Goal: Task Accomplishment & Management: Manage account settings

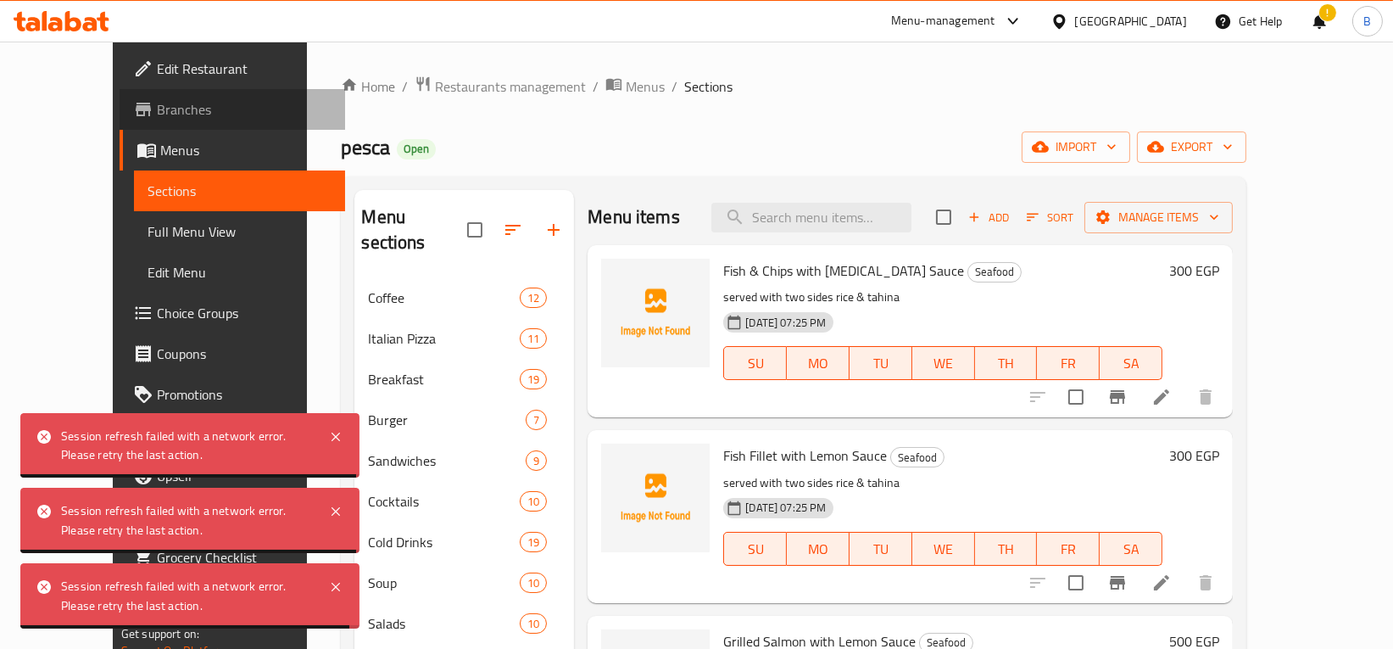
click at [120, 120] on link "Branches" at bounding box center [233, 109] width 226 height 41
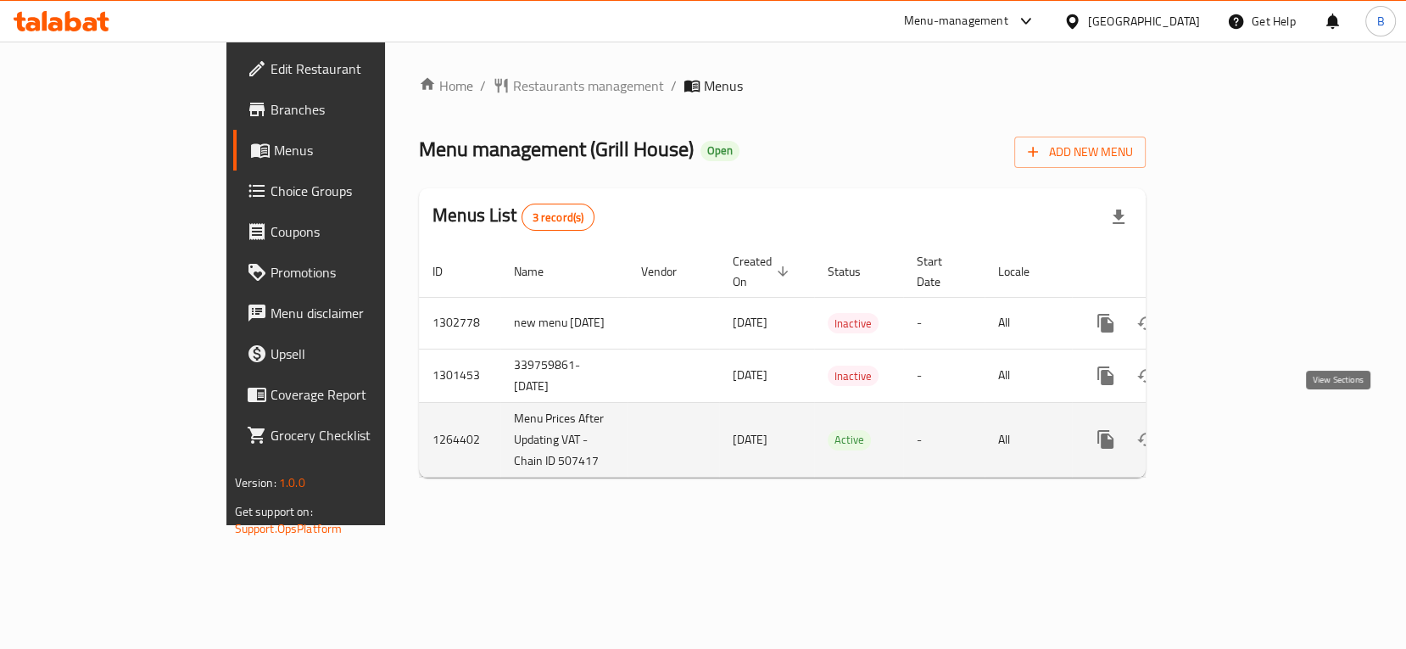
click at [1248, 420] on link "enhanced table" at bounding box center [1228, 439] width 41 height 41
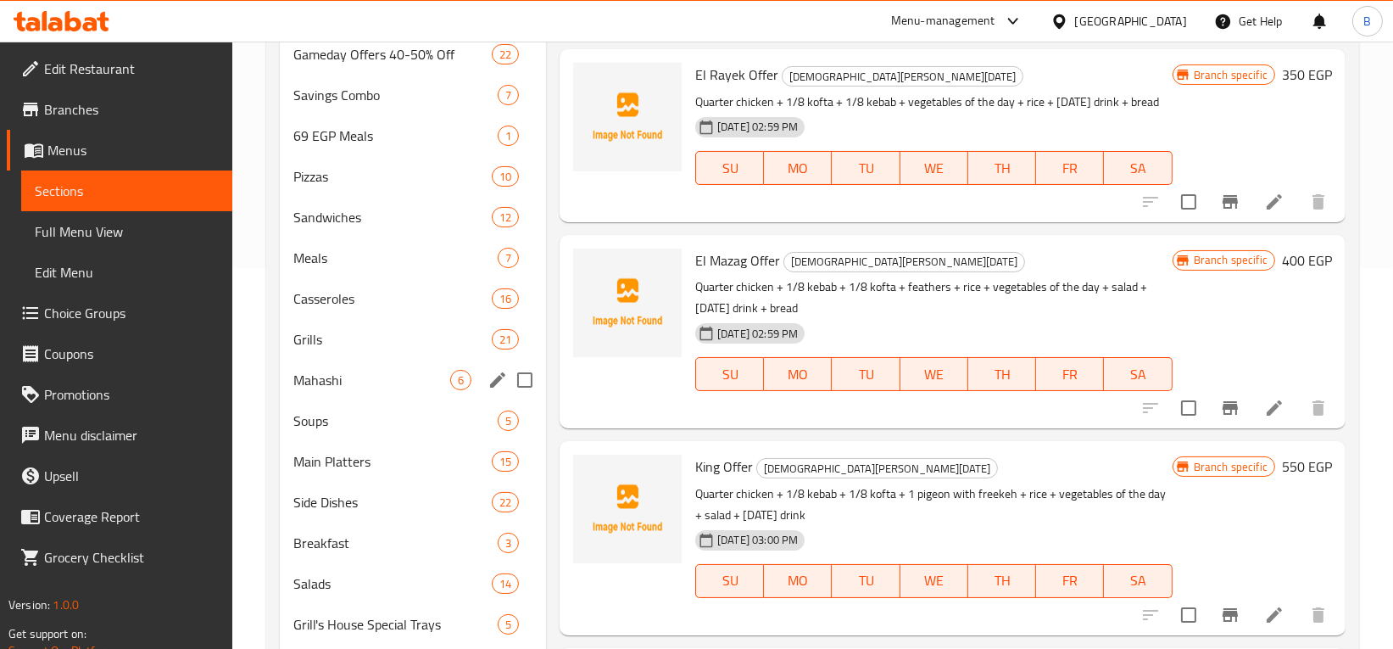
scroll to position [399, 0]
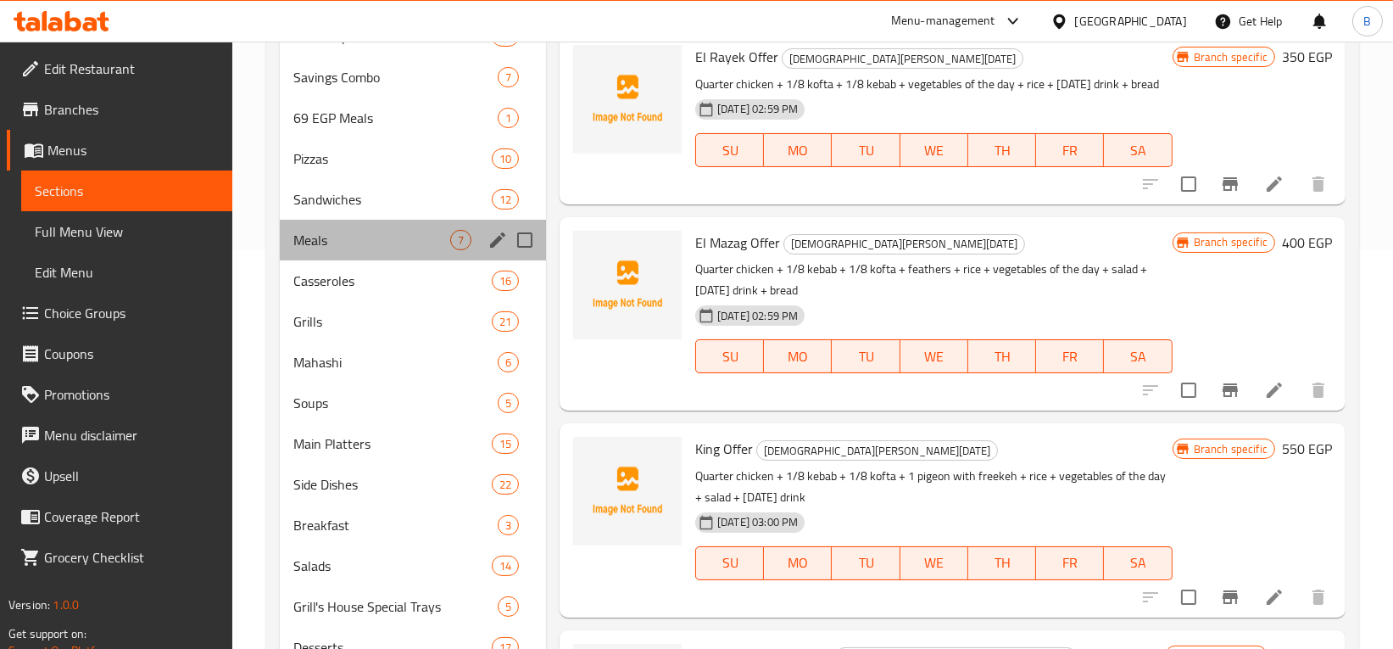
click at [331, 228] on div "Meals 7" at bounding box center [413, 240] width 266 height 41
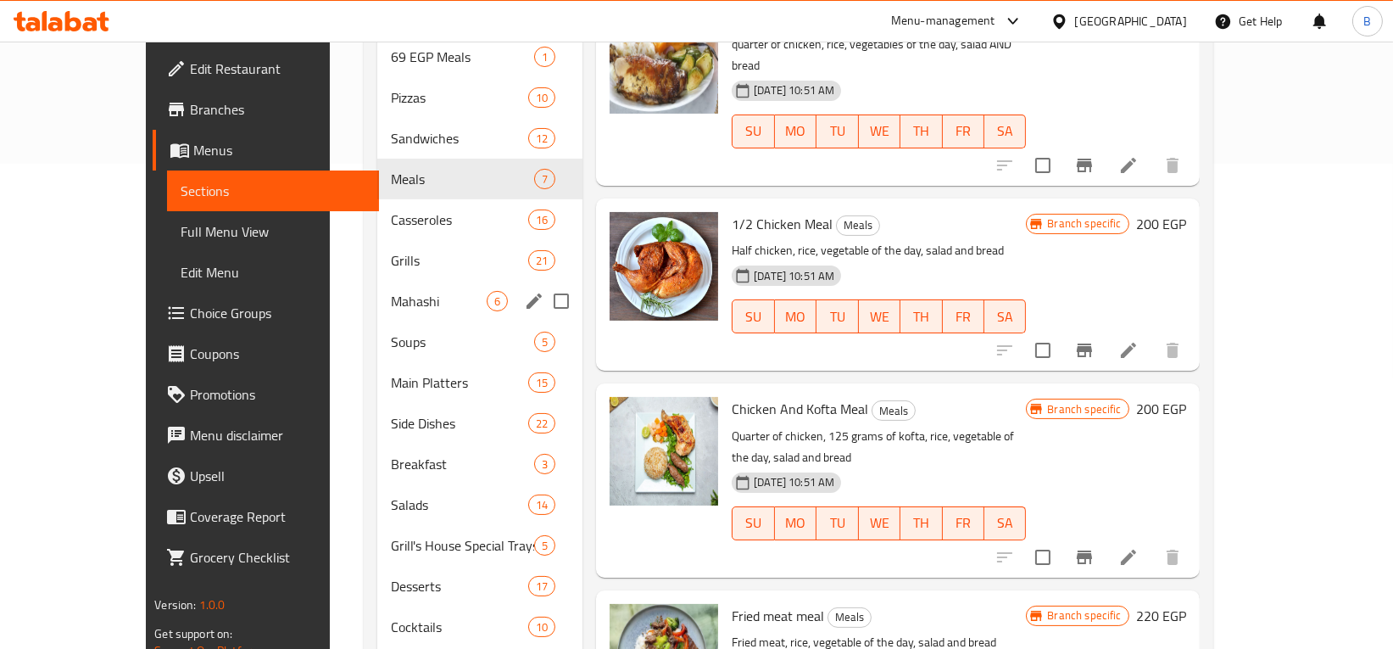
scroll to position [517, 0]
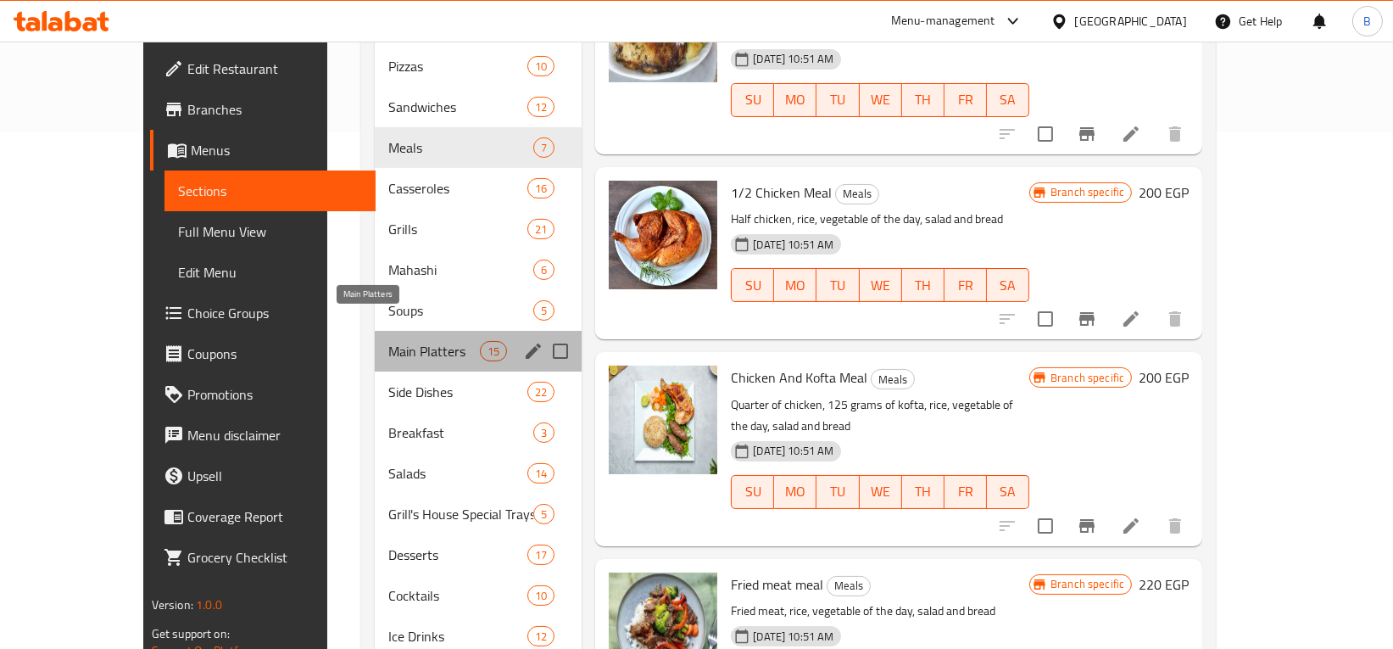
click at [388, 341] on span "Main Platters" at bounding box center [434, 351] width 92 height 20
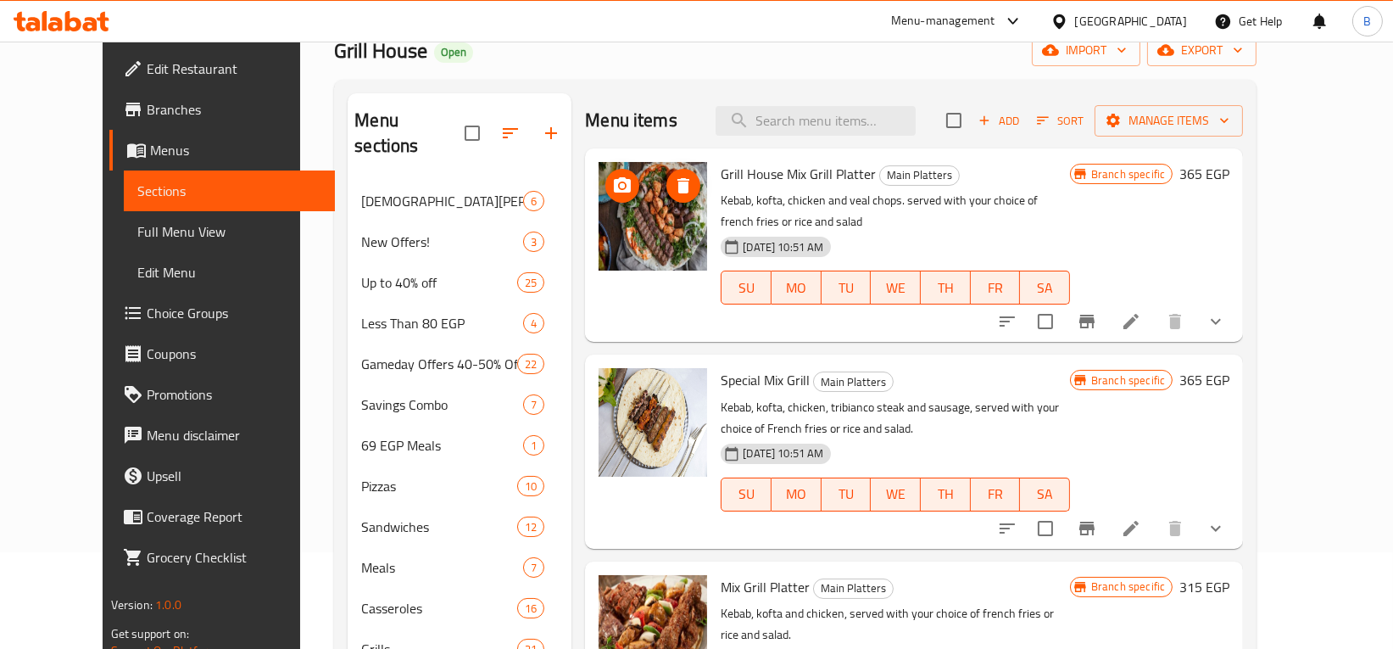
scroll to position [101, 0]
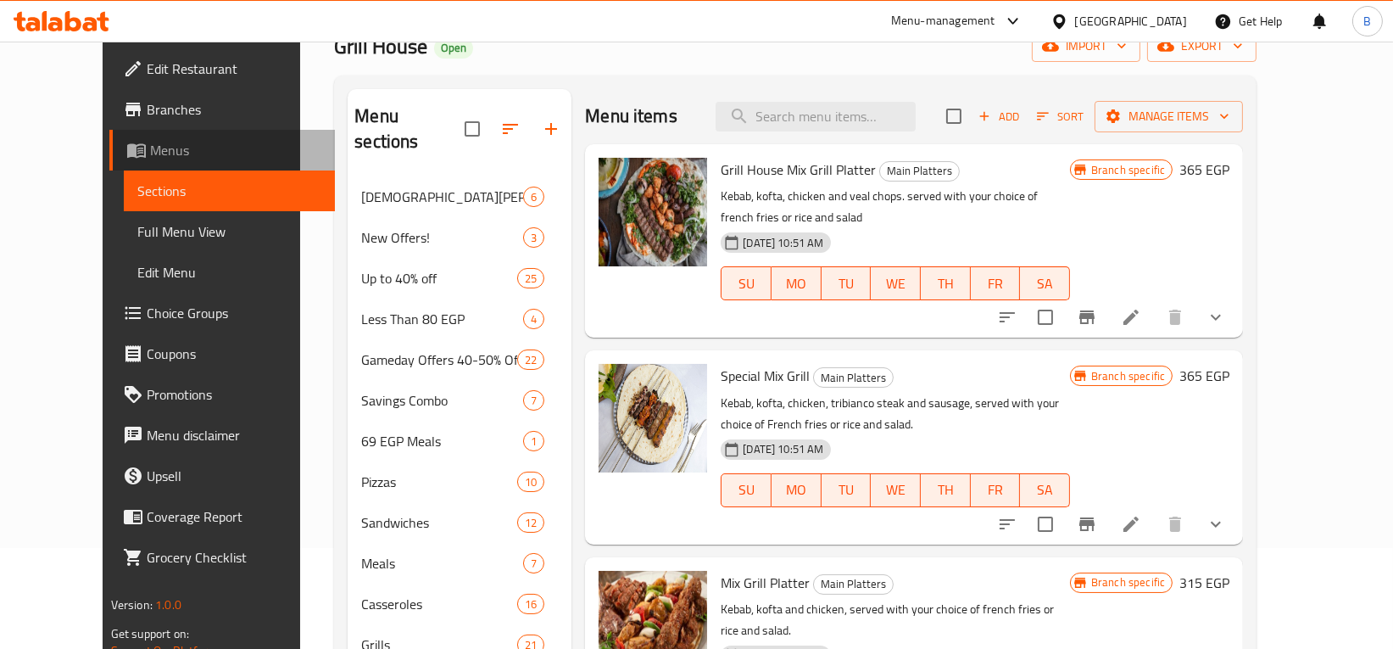
click at [109, 163] on link "Menus" at bounding box center [222, 150] width 226 height 41
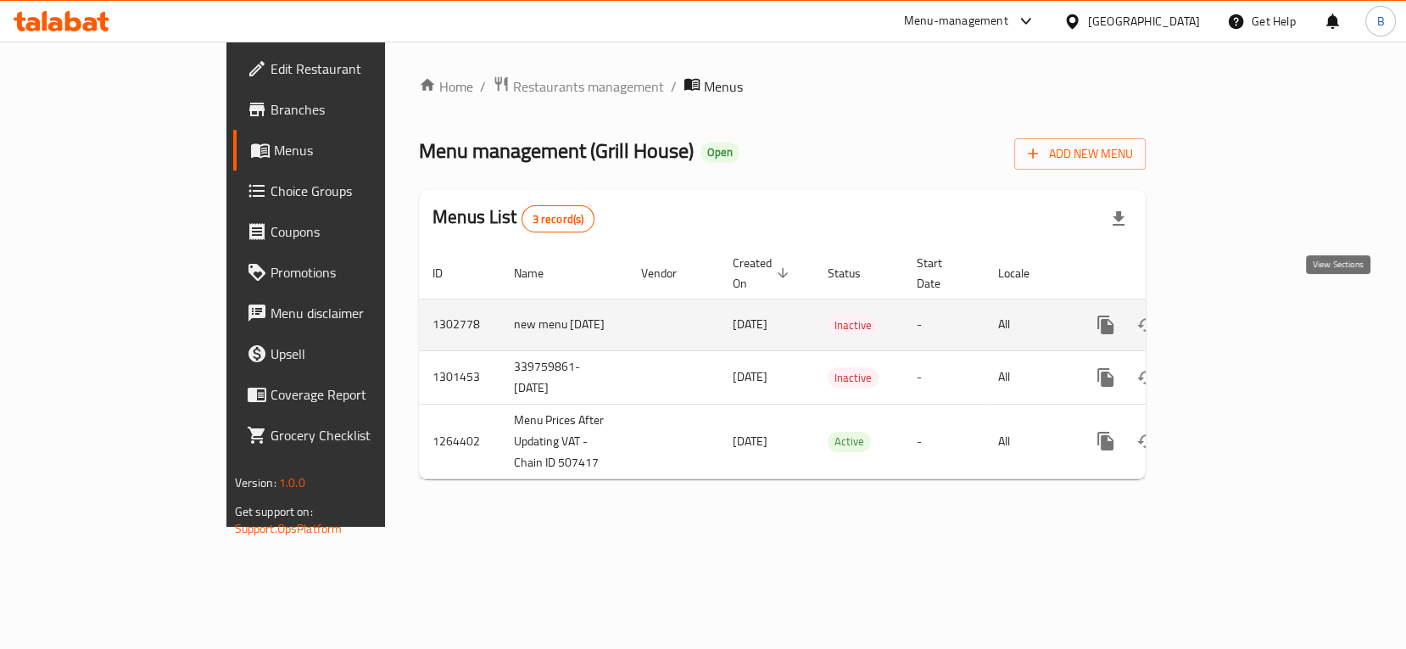
click at [1248, 316] on link "enhanced table" at bounding box center [1228, 324] width 41 height 41
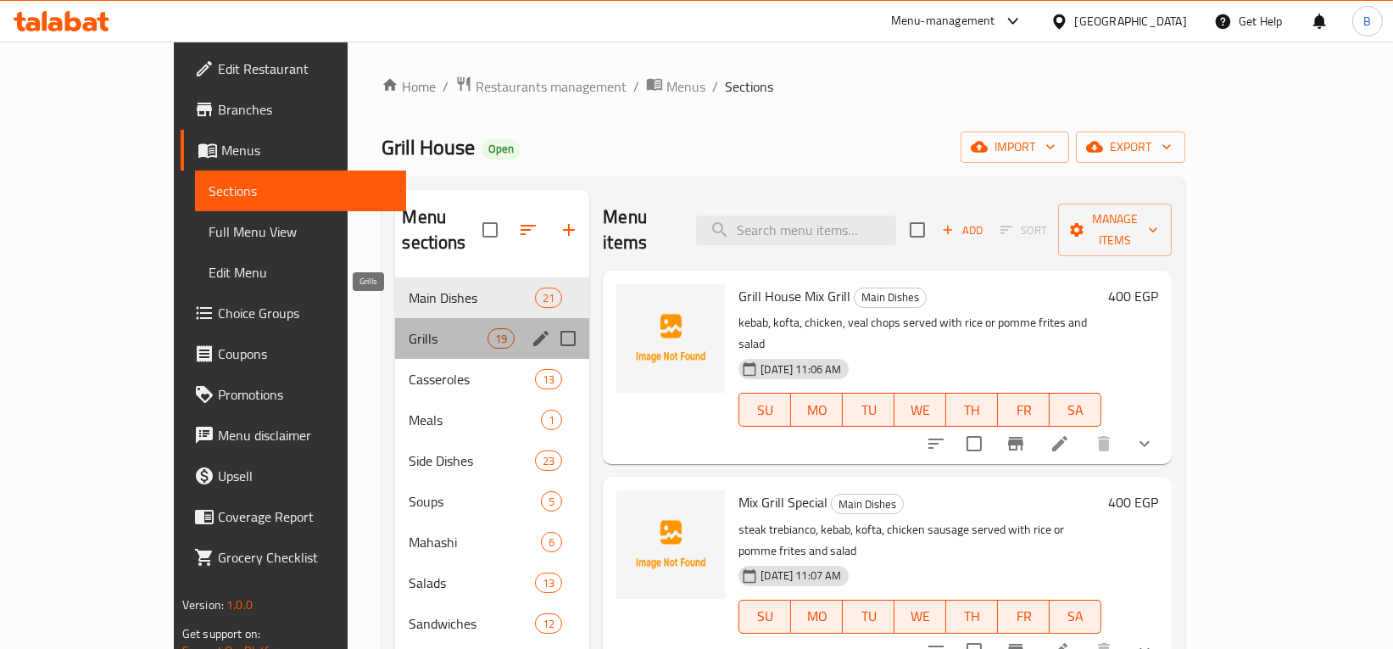
click at [409, 328] on span "Grills" at bounding box center [448, 338] width 79 height 20
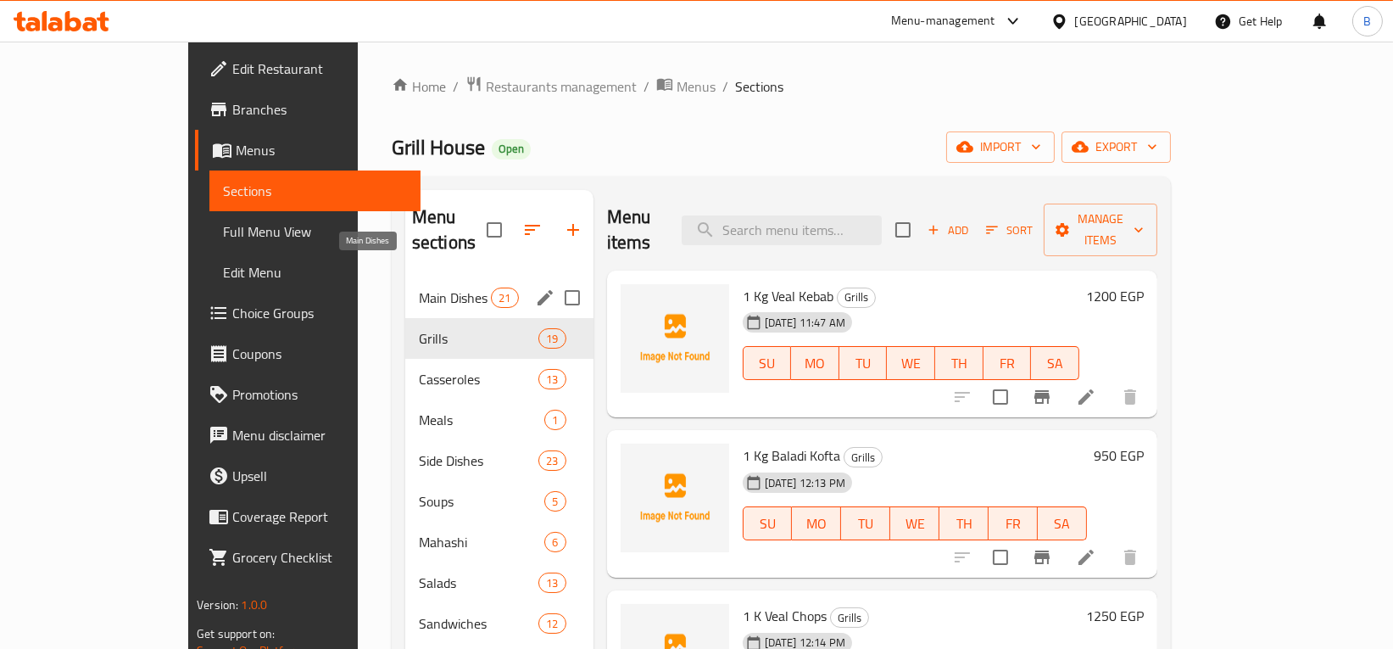
click at [419, 288] on span "Main Dishes" at bounding box center [455, 298] width 72 height 20
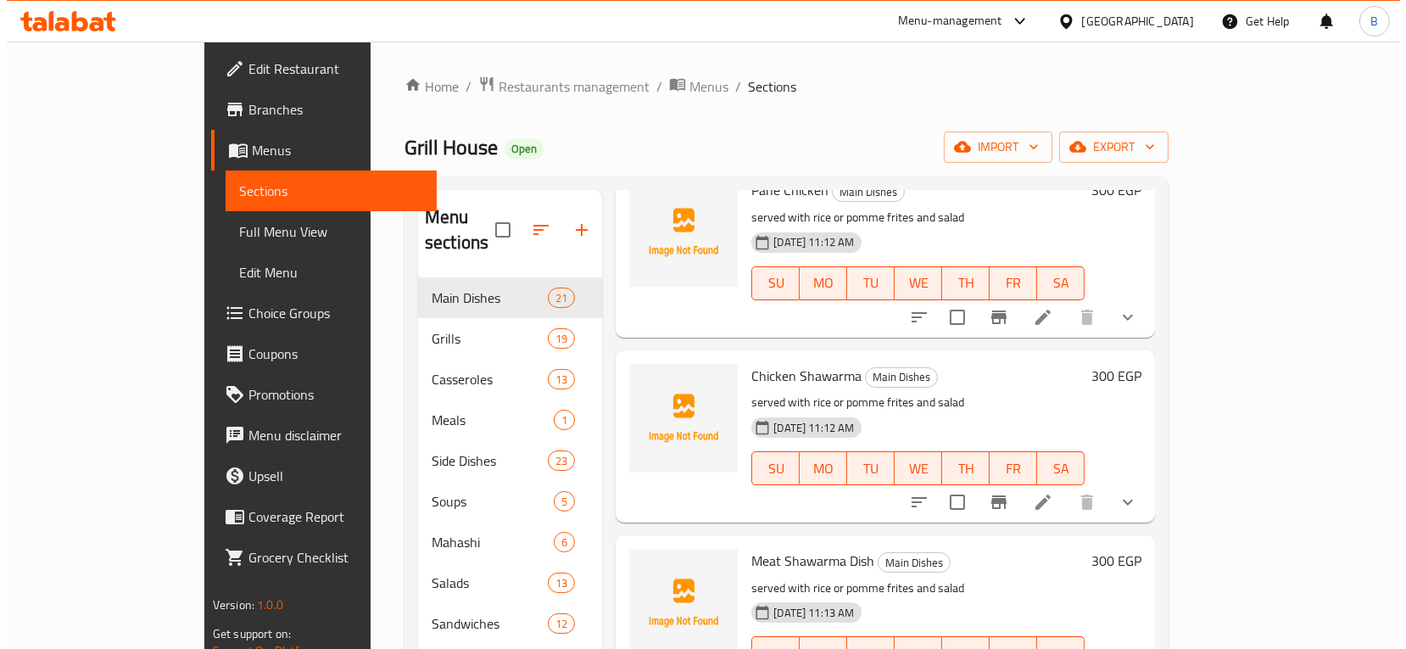
scroll to position [1836, 0]
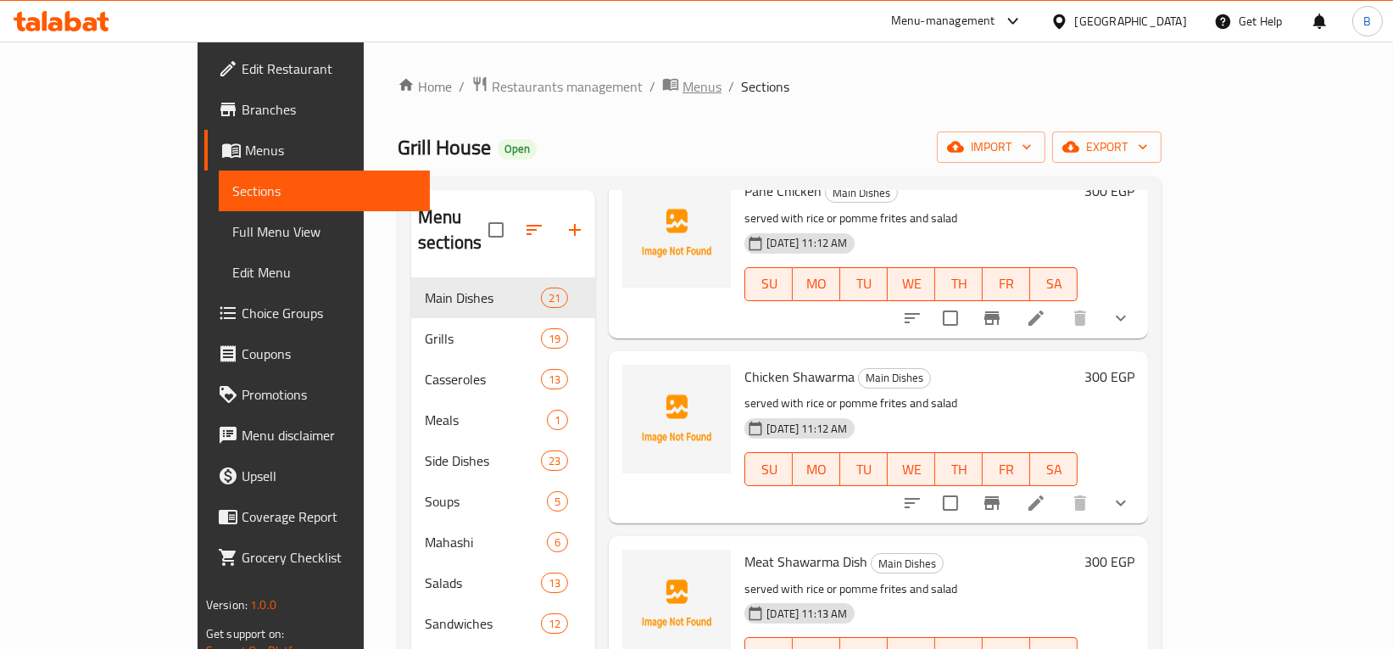
click at [683, 89] on span "Menus" at bounding box center [702, 86] width 39 height 20
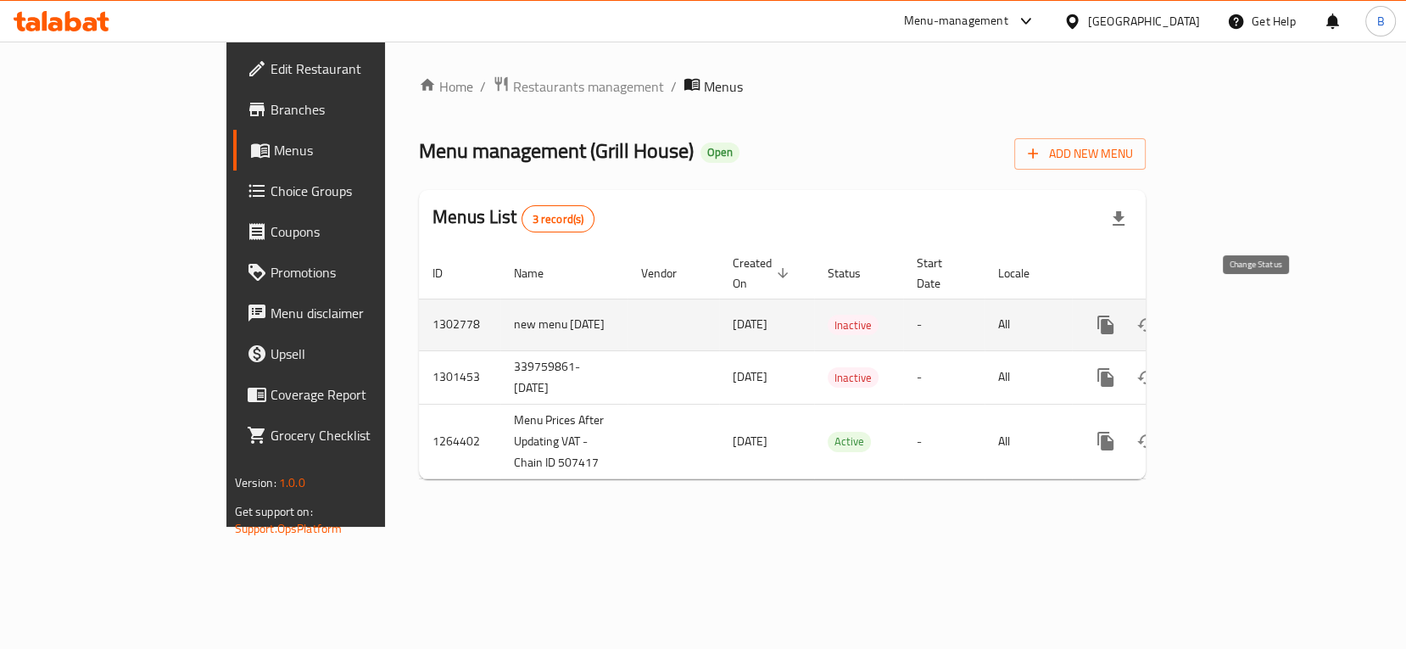
click at [1167, 316] on button "enhanced table" at bounding box center [1146, 324] width 41 height 41
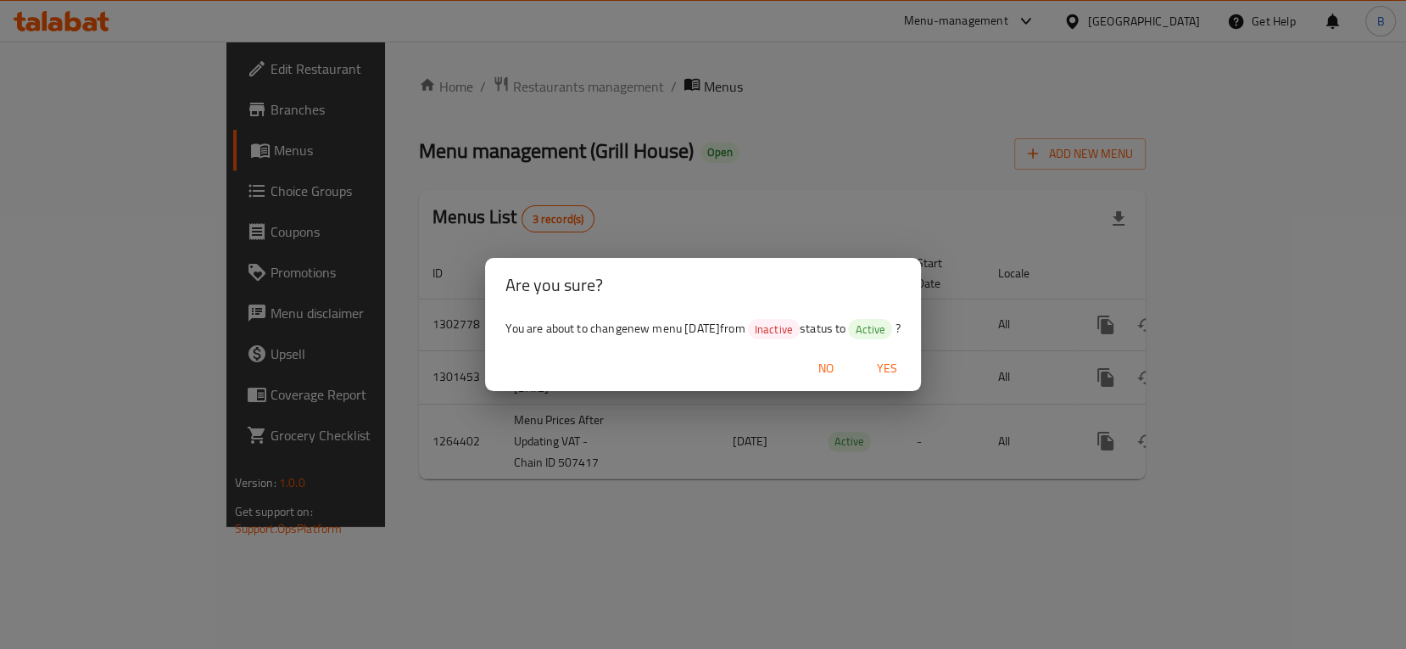
click at [846, 370] on span "No" at bounding box center [826, 368] width 41 height 21
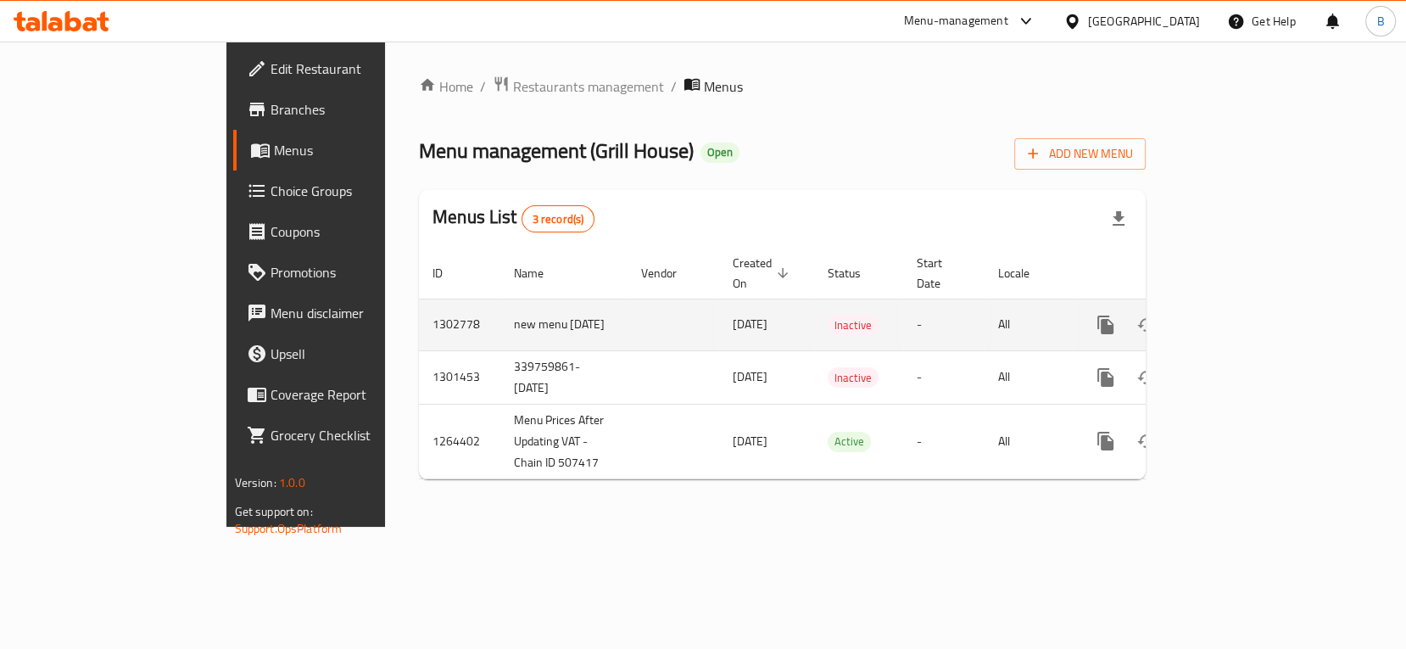
click at [1157, 315] on icon "enhanced table" at bounding box center [1147, 325] width 20 height 20
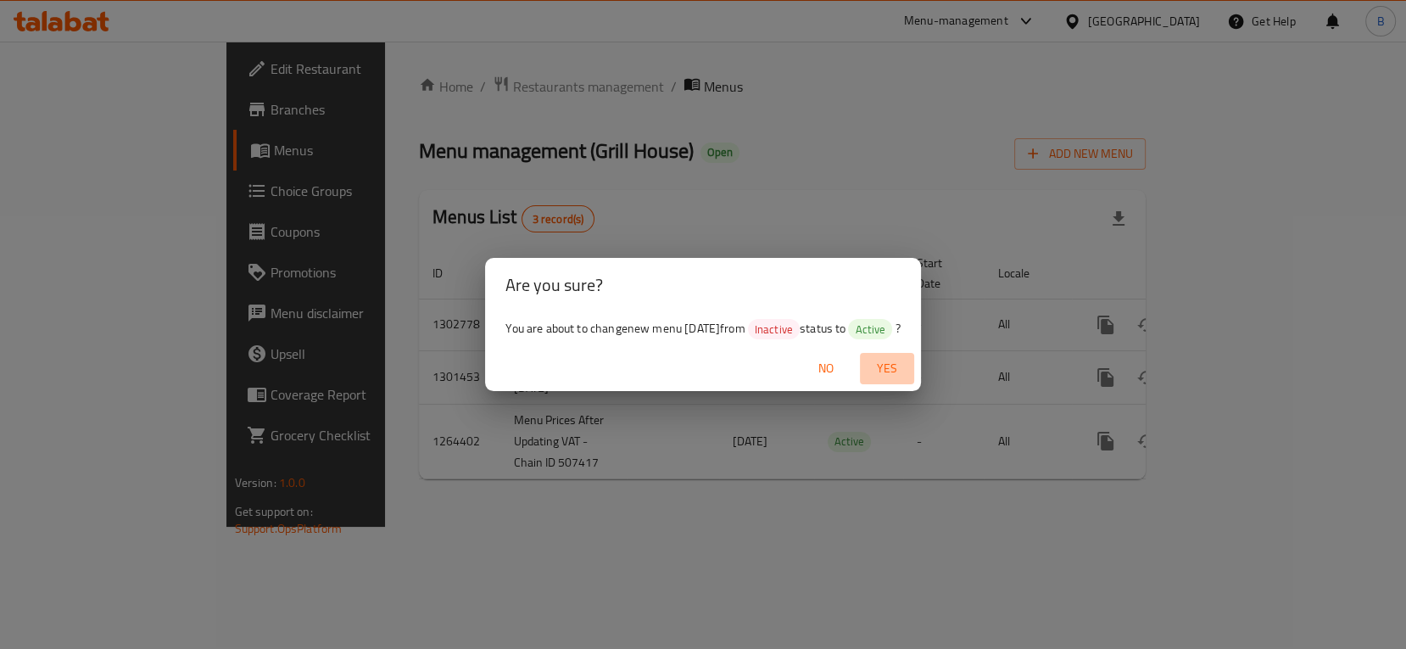
click at [896, 366] on span "Yes" at bounding box center [887, 368] width 41 height 21
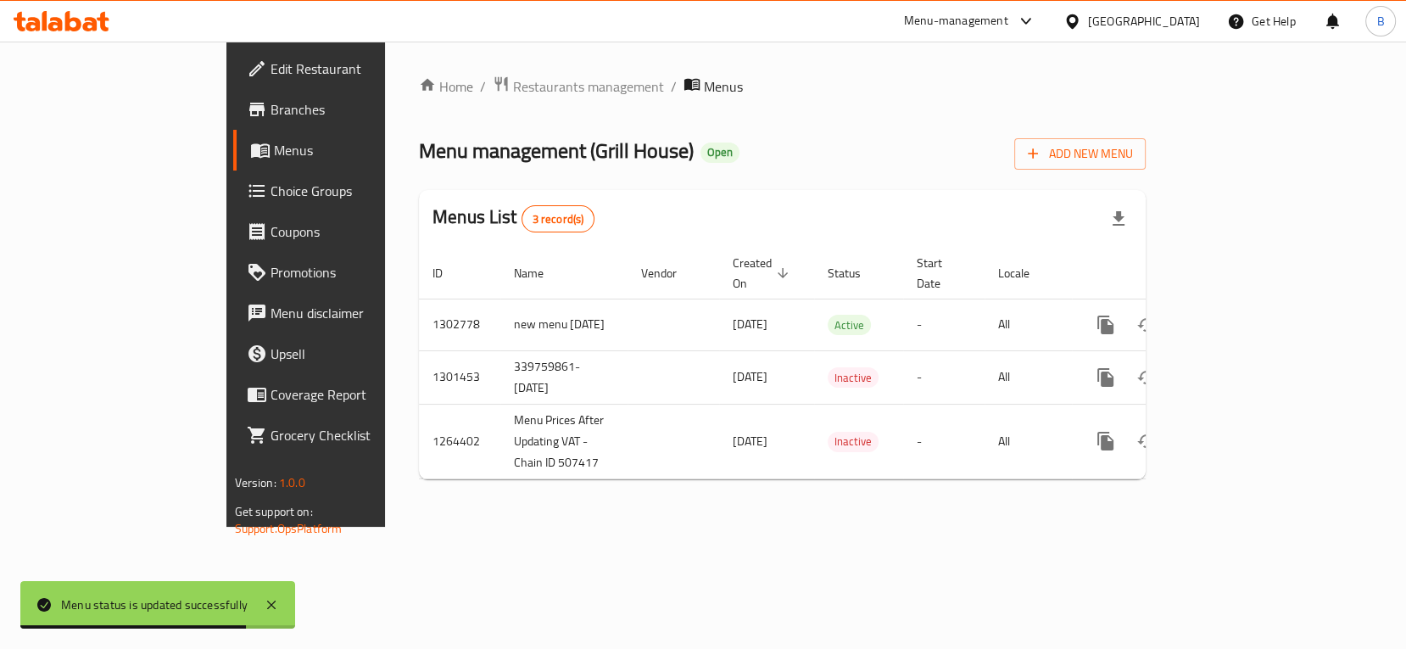
click at [863, 200] on div "Menus List 3 record(s)" at bounding box center [782, 219] width 727 height 58
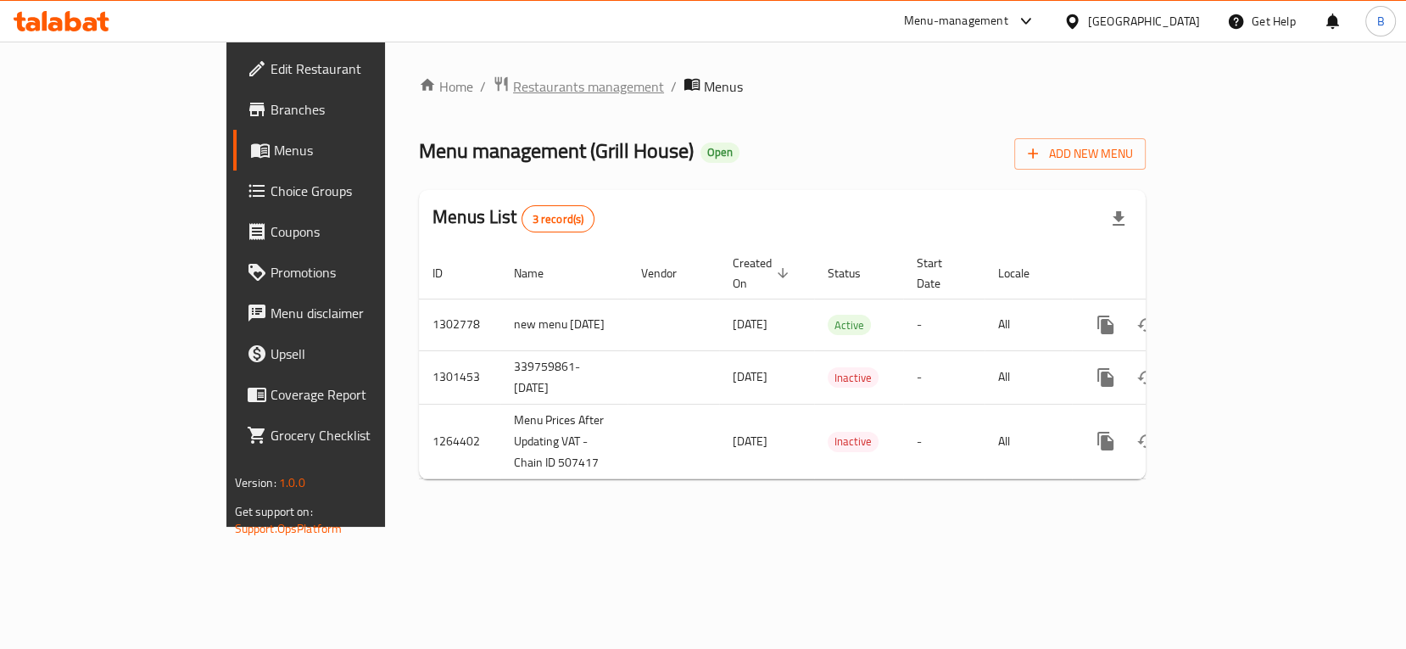
click at [513, 80] on span "Restaurants management" at bounding box center [588, 86] width 151 height 20
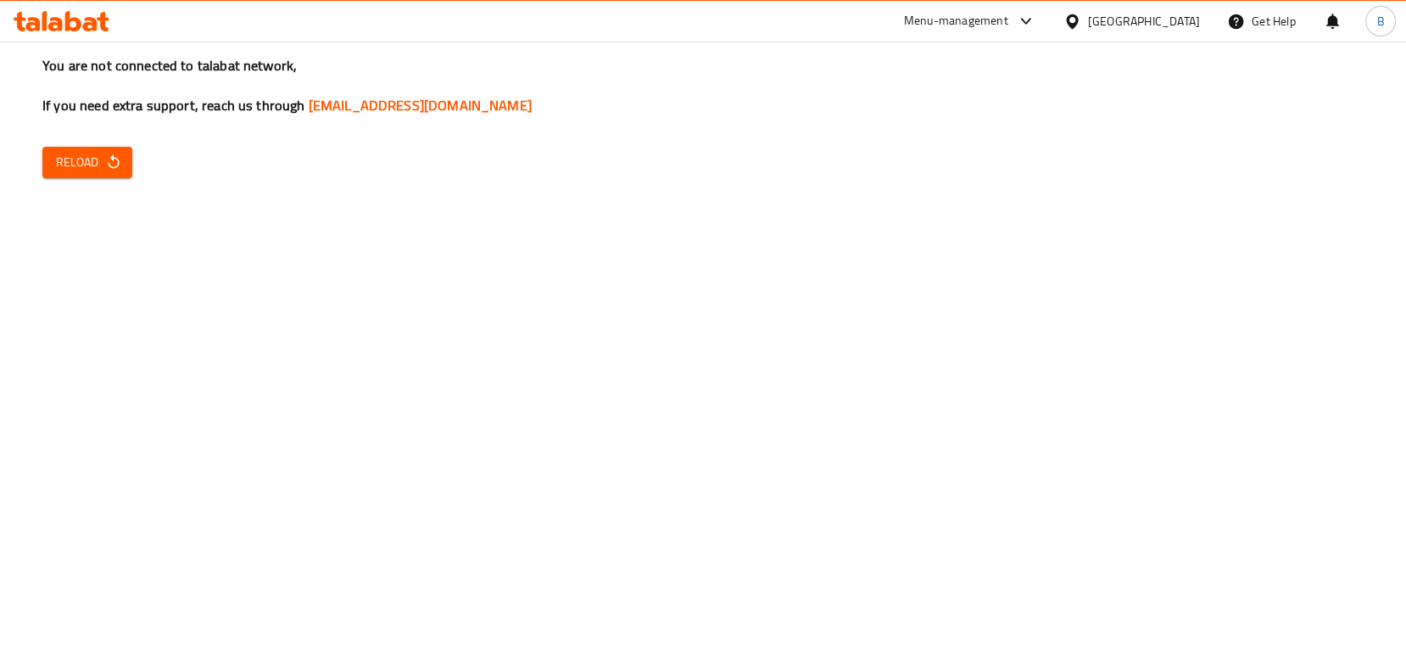
click at [48, 169] on button "Reload" at bounding box center [87, 162] width 90 height 31
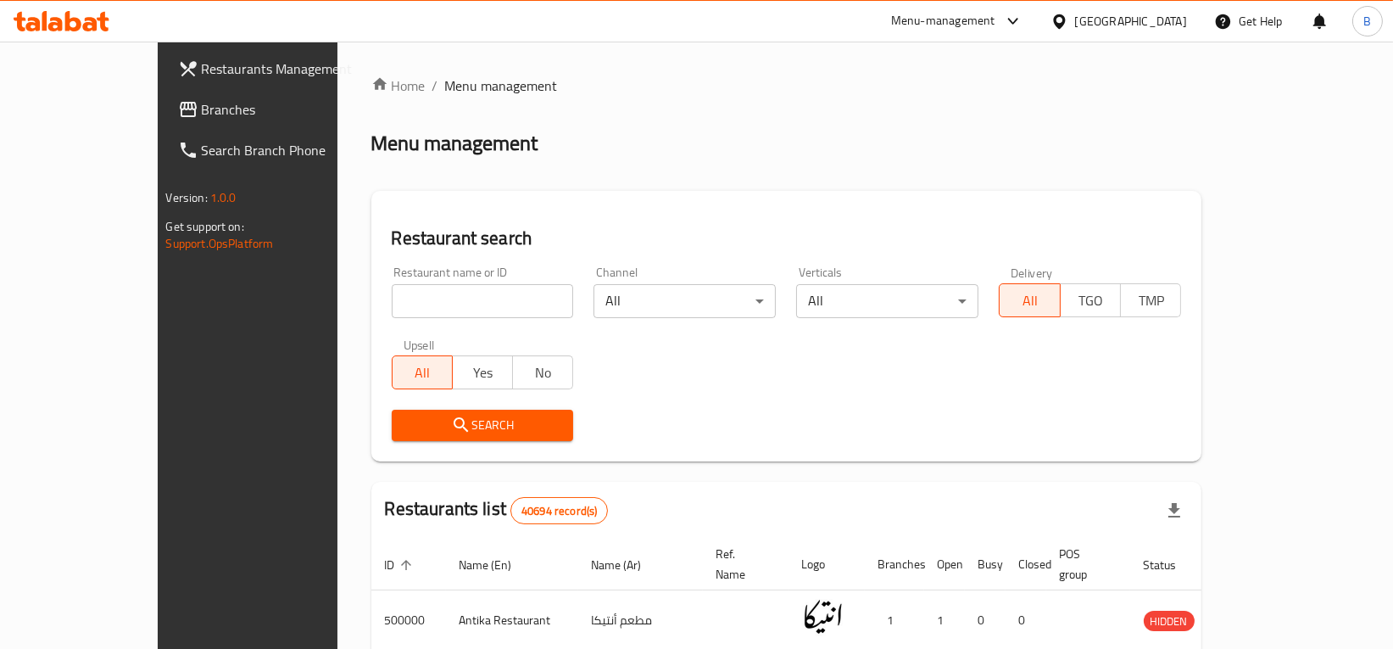
click at [426, 304] on input "search" at bounding box center [483, 301] width 182 height 34
type input "the beef"
click button "Search" at bounding box center [483, 425] width 182 height 31
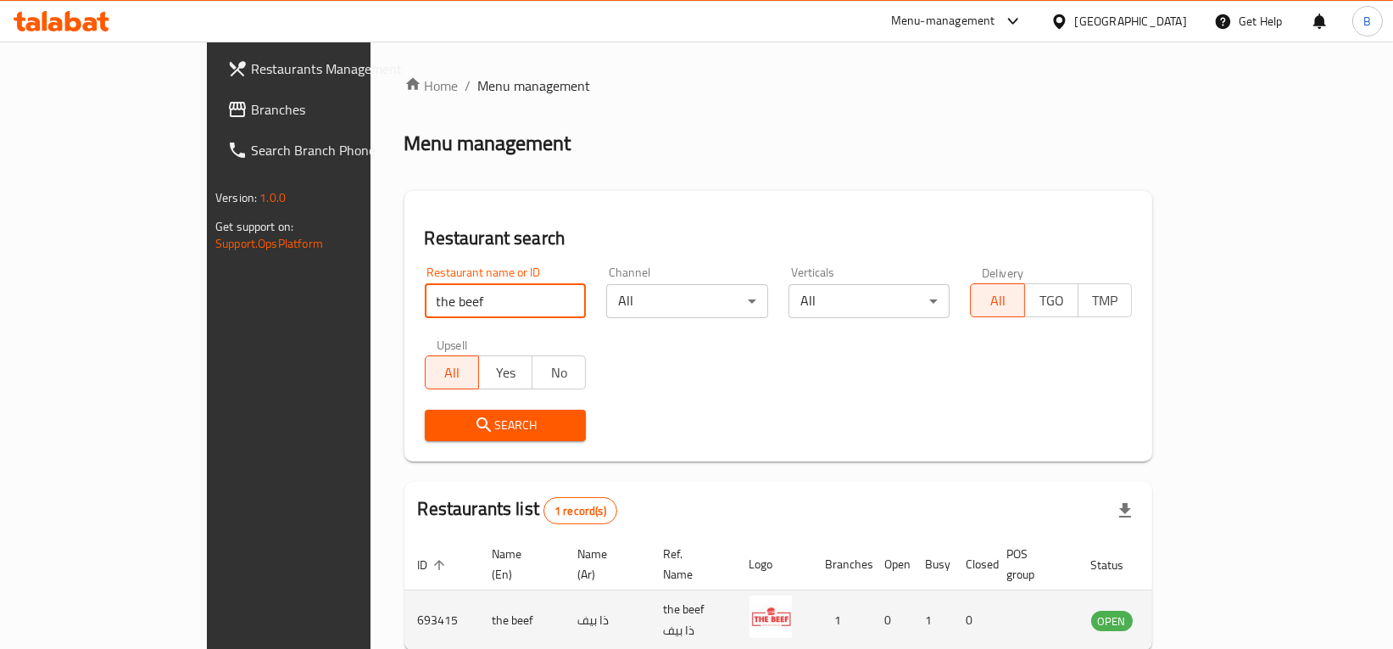
click at [1226, 616] on td "enhanced table" at bounding box center [1196, 620] width 59 height 60
click at [1200, 614] on icon "enhanced table" at bounding box center [1190, 621] width 19 height 14
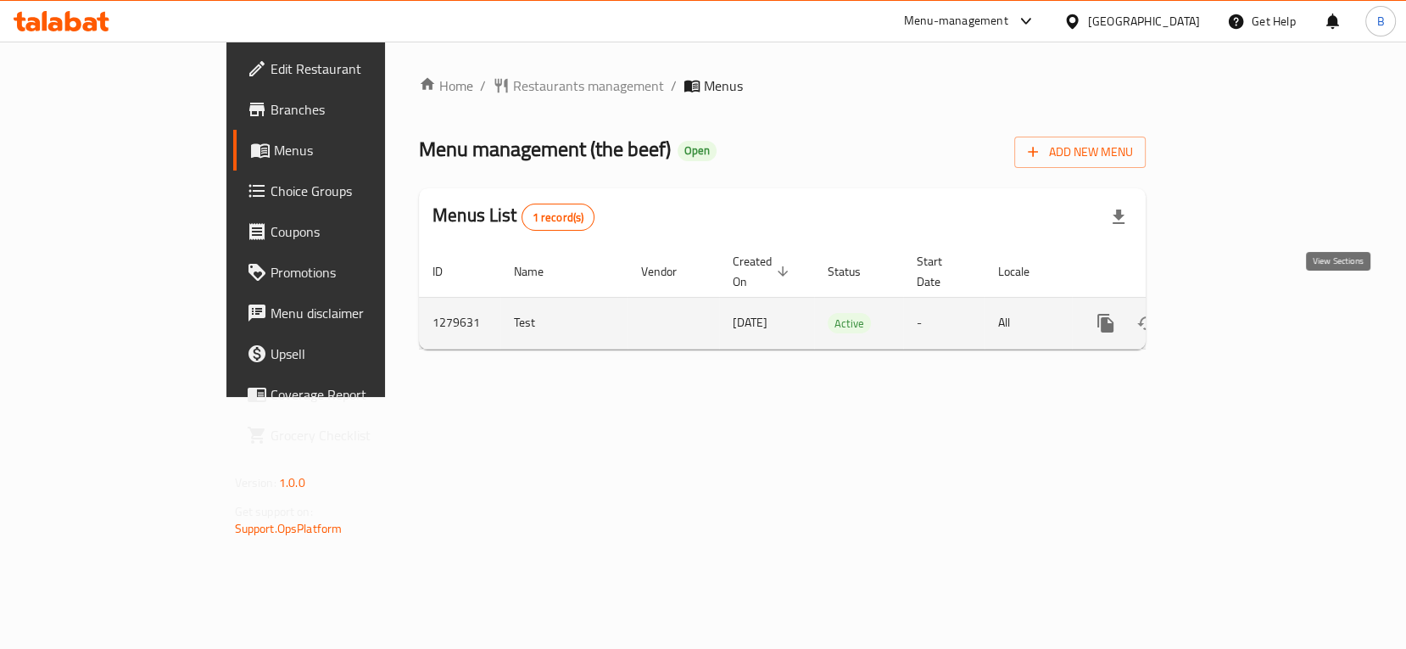
click at [1238, 313] on icon "enhanced table" at bounding box center [1228, 323] width 20 height 20
